Goal: Check status: Check status

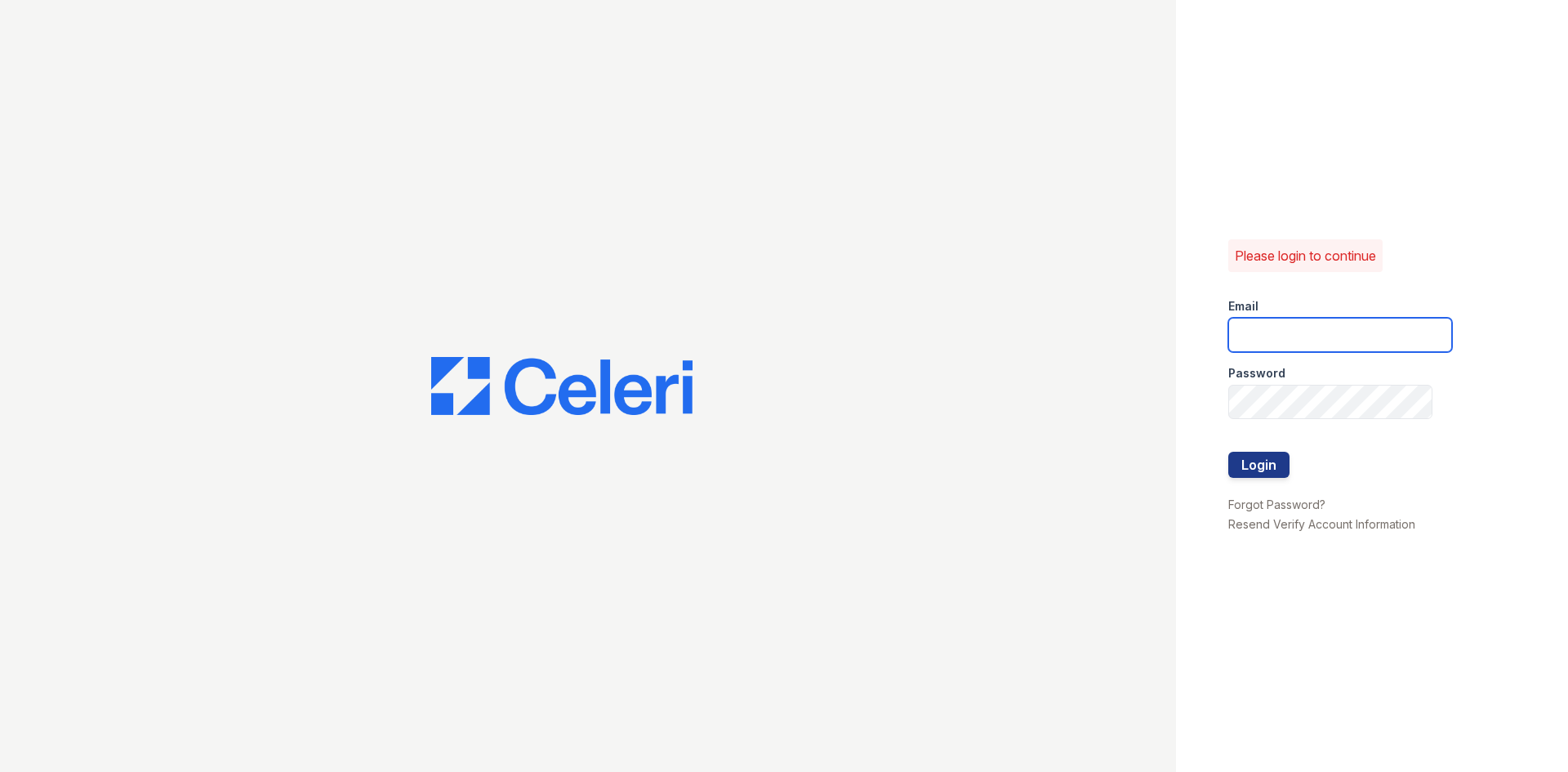
click at [1356, 324] on input "email" at bounding box center [1340, 336] width 224 height 35
type input "[EMAIL_ADDRESS][DOMAIN_NAME]"
click at [1261, 456] on button "Login" at bounding box center [1258, 465] width 61 height 26
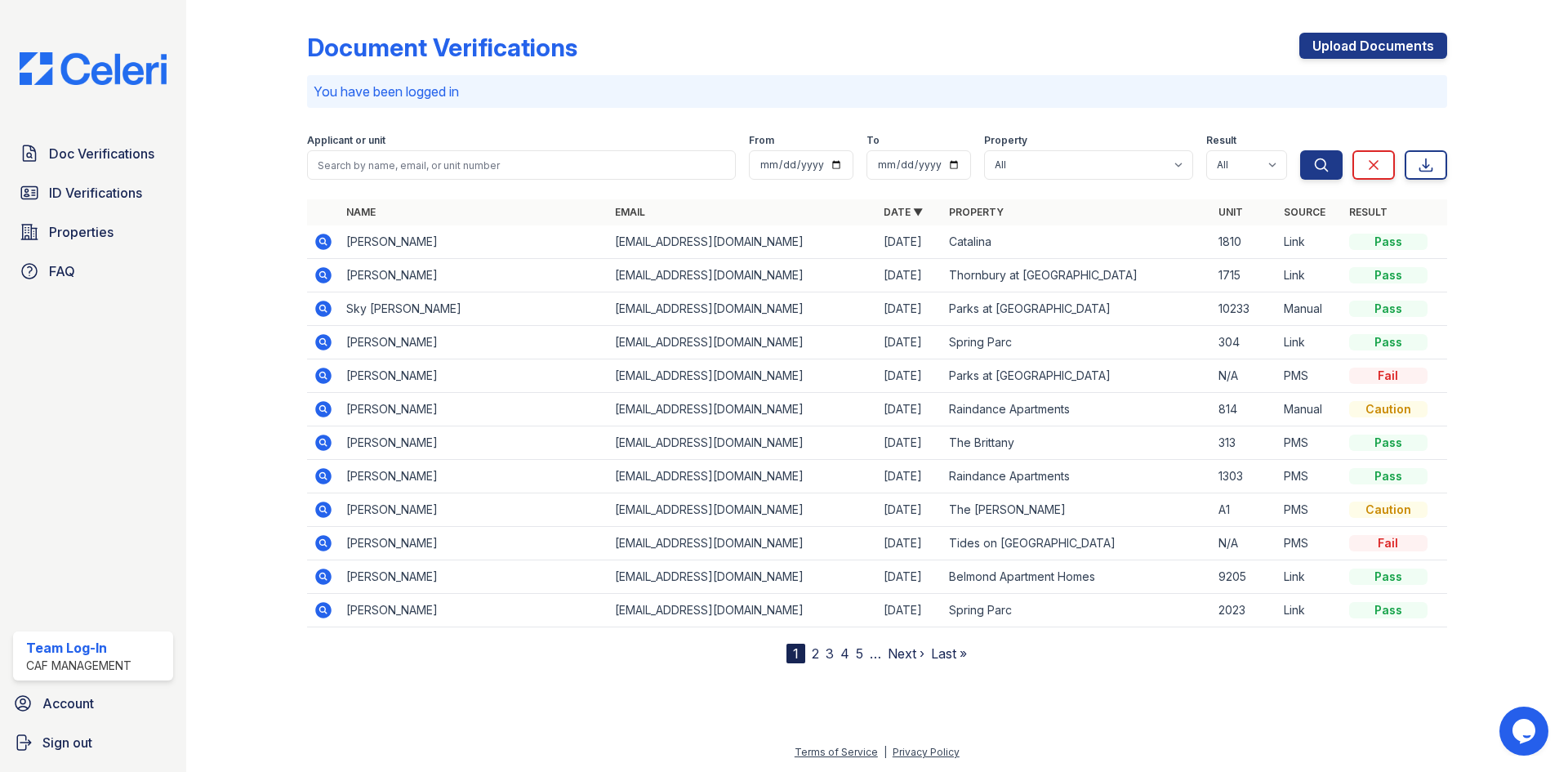
drag, startPoint x: 111, startPoint y: 189, endPoint x: 344, endPoint y: 186, distance: 233.0
click at [111, 188] on span "ID Verifications" at bounding box center [95, 193] width 93 height 20
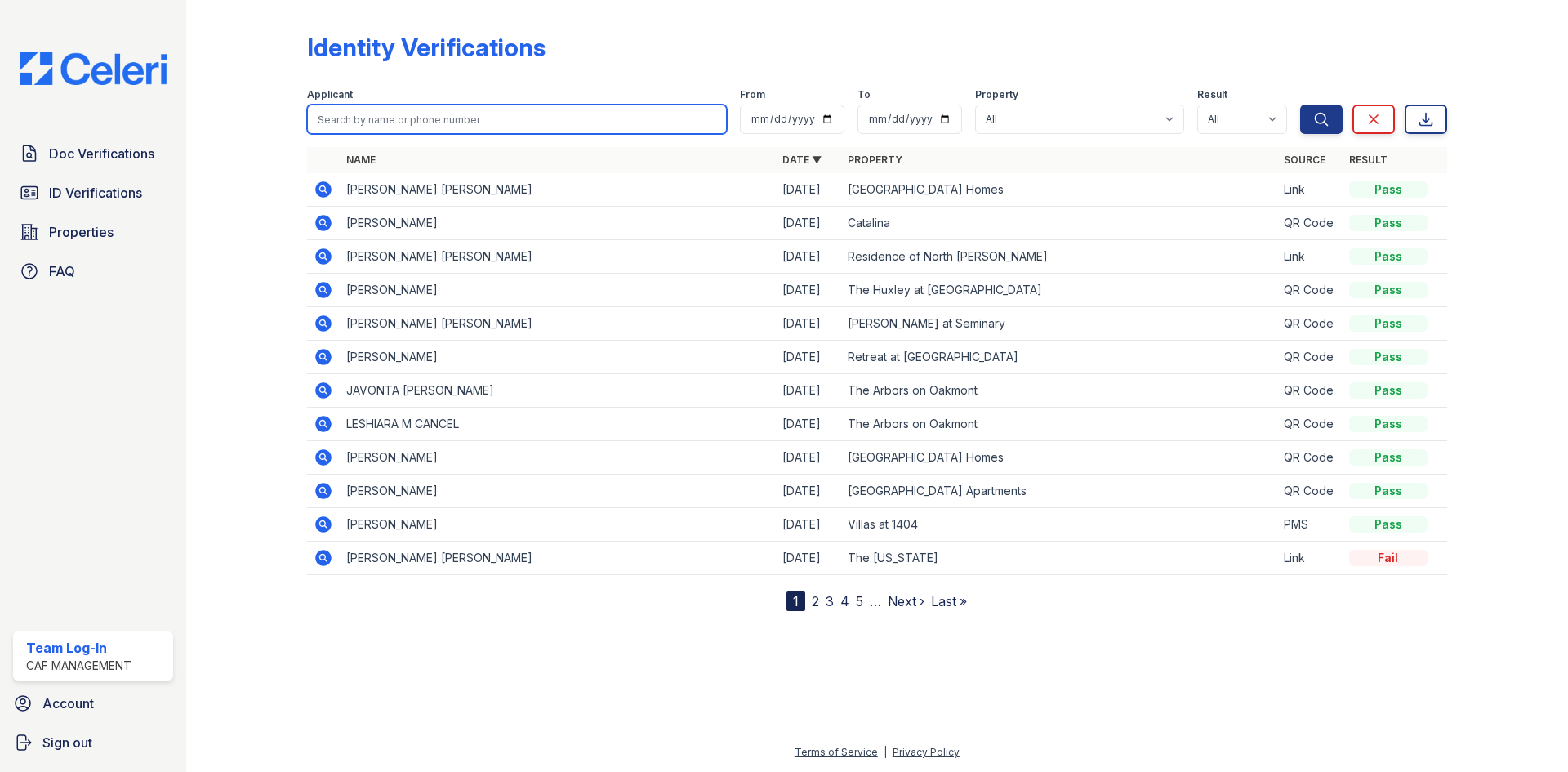
click at [344, 119] on input "search" at bounding box center [517, 119] width 420 height 29
type input "yanelis"
click at [1300, 105] on button "Search" at bounding box center [1321, 119] width 43 height 29
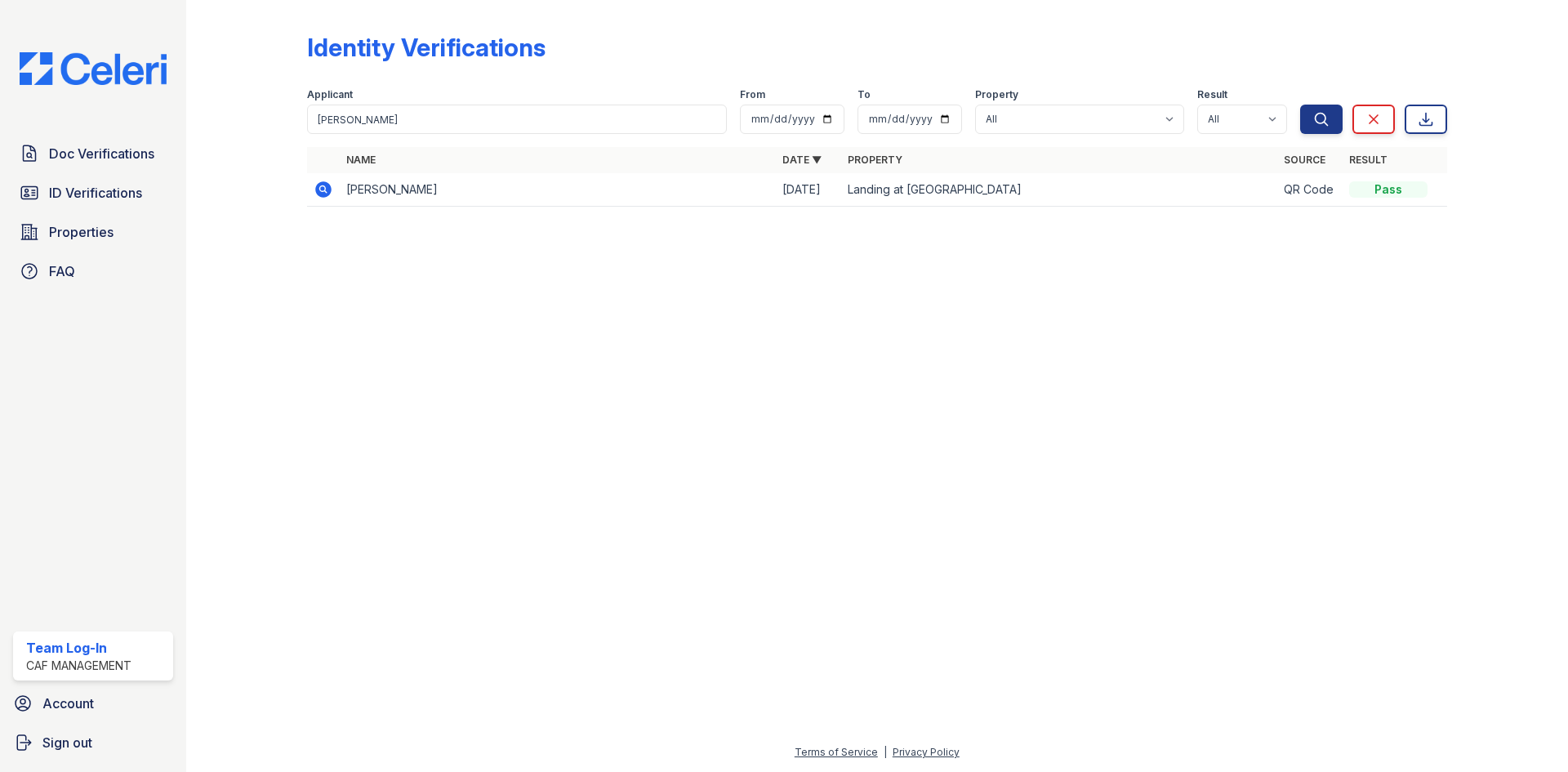
click at [326, 190] on icon at bounding box center [324, 189] width 16 height 16
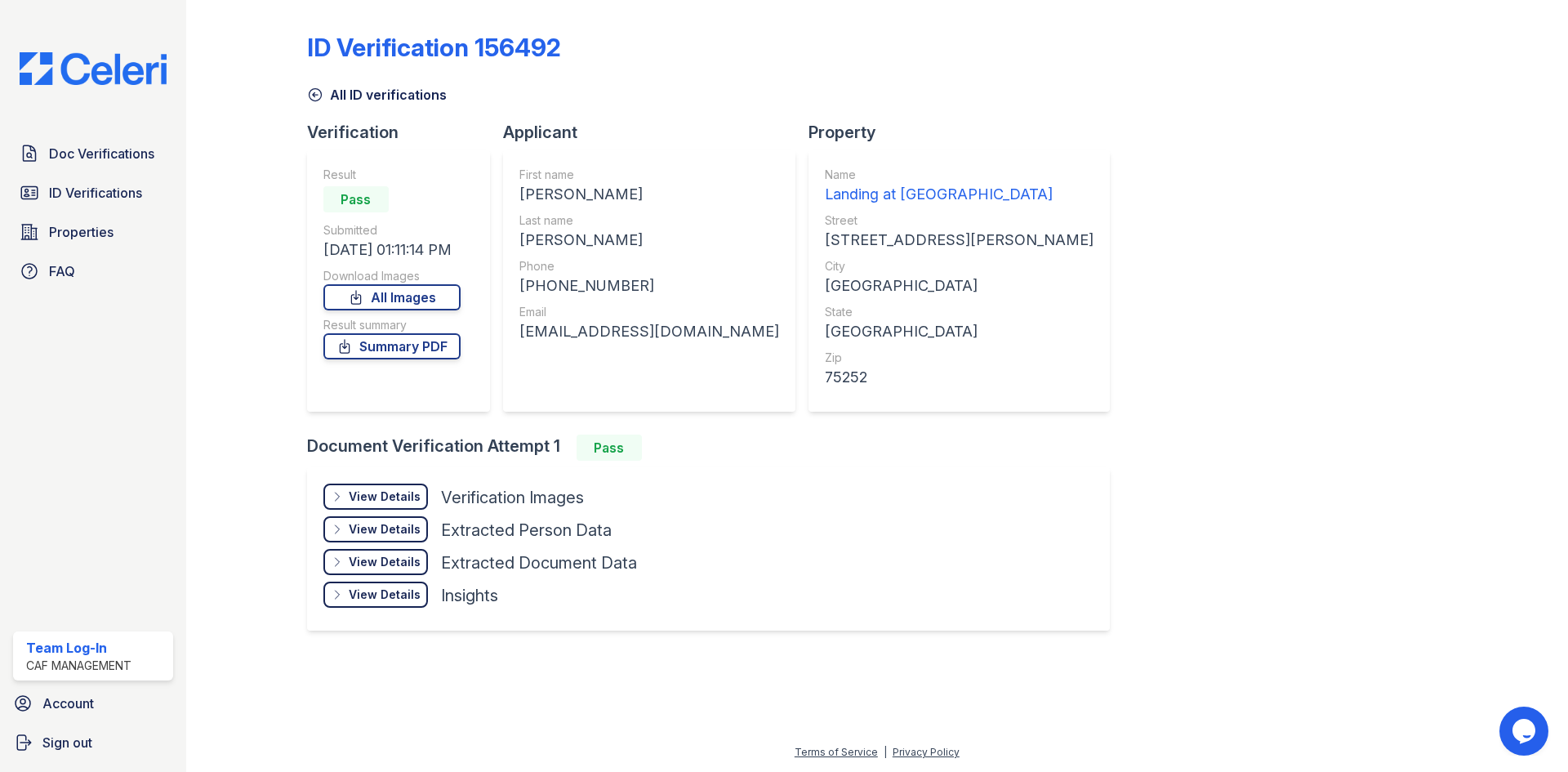
click at [375, 487] on div "View Details Details" at bounding box center [375, 496] width 105 height 26
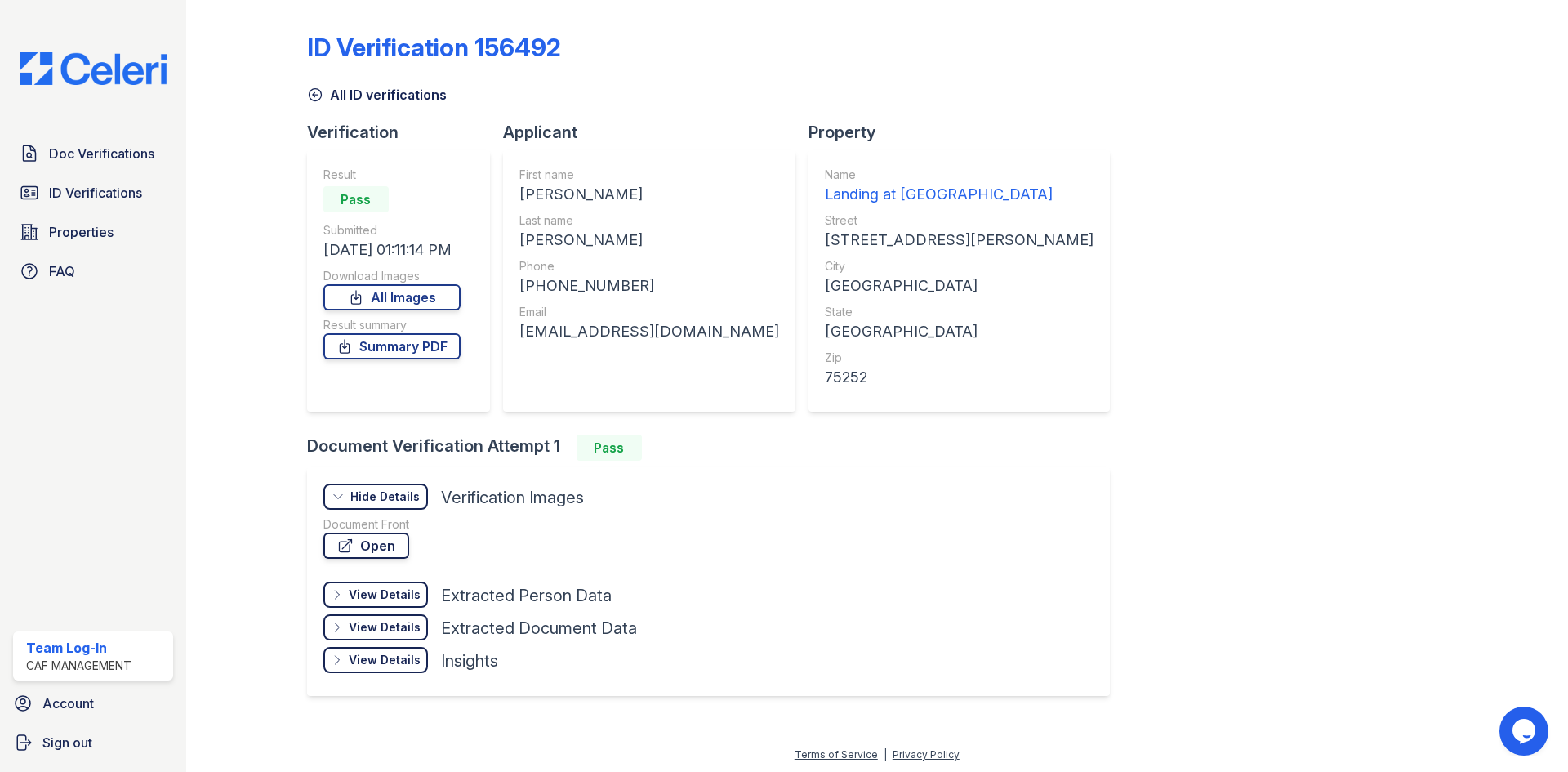
click at [365, 546] on link "Open" at bounding box center [366, 546] width 85 height 26
